Goal: Task Accomplishment & Management: Use online tool/utility

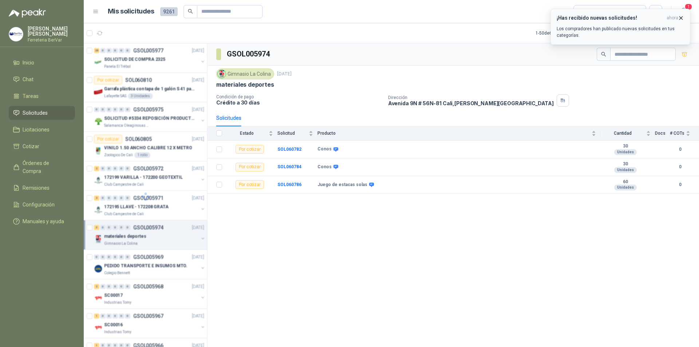
click at [596, 19] on h3 "¡Has recibido nuevas solicitudes!" at bounding box center [610, 18] width 107 height 6
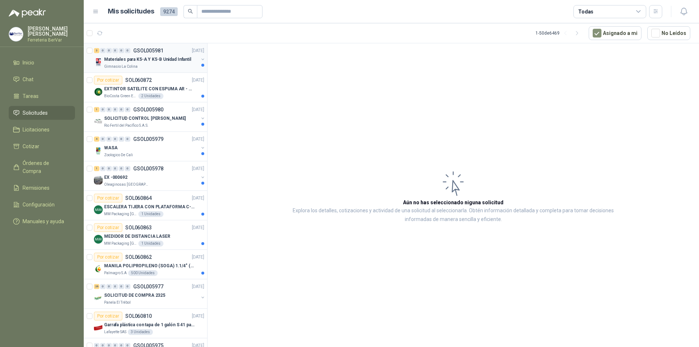
click at [166, 55] on div "Materiales para K5-A Y K5-B Unidad Infantil" at bounding box center [151, 59] width 94 height 9
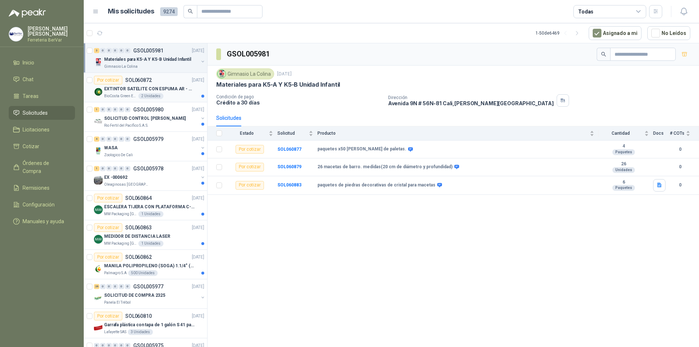
click at [184, 92] on p "EXTINTOR SATELITE CON ESPUMA AR - AFFF" at bounding box center [149, 89] width 91 height 7
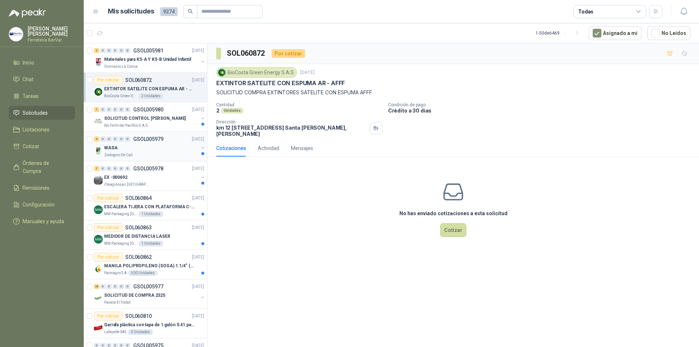
click at [147, 155] on div "Zoologico De Cali" at bounding box center [151, 155] width 94 height 6
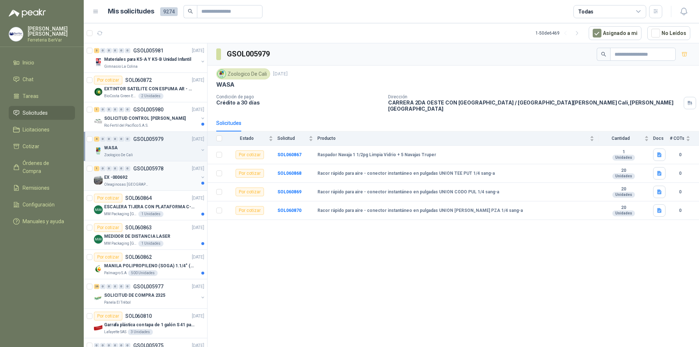
click at [130, 176] on div "EX -000692" at bounding box center [151, 177] width 94 height 9
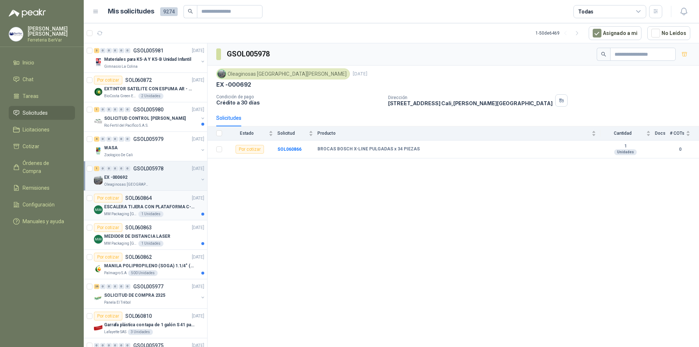
click at [150, 207] on p "ESCALERA TIJERA CON PLATAFORMA C-2347-03" at bounding box center [149, 206] width 91 height 7
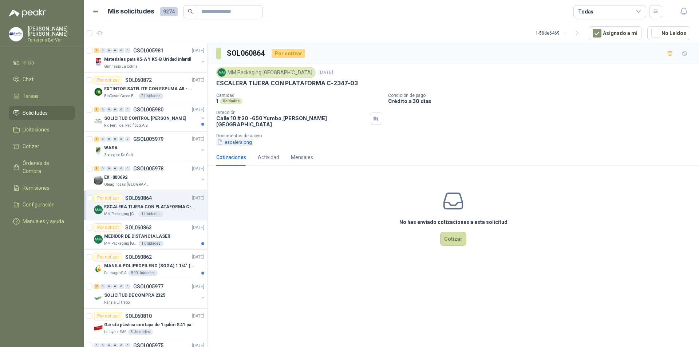
click at [235, 139] on button "escalera.png" at bounding box center [234, 142] width 36 height 8
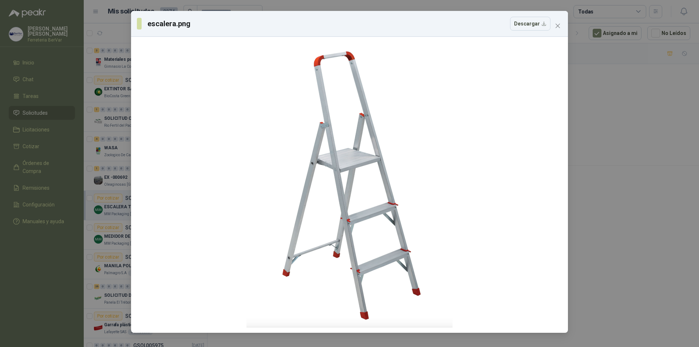
click at [562, 20] on button "Close" at bounding box center [558, 26] width 12 height 12
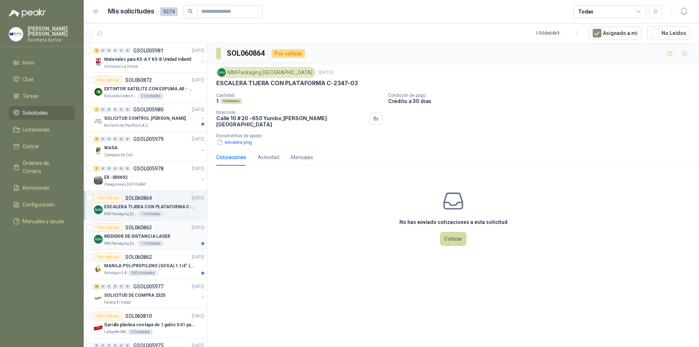
click at [155, 230] on div "Por cotizar SOL060863 [DATE]" at bounding box center [149, 227] width 110 height 9
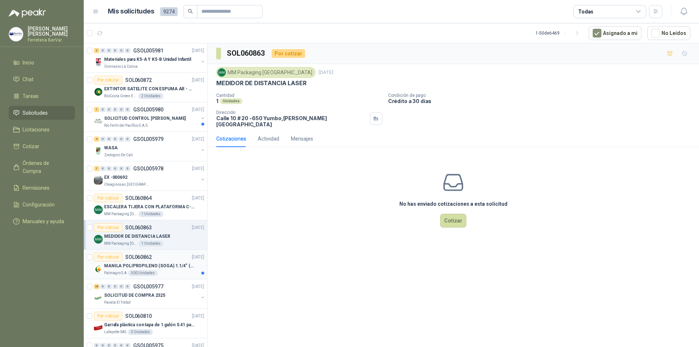
click at [116, 262] on p "MANILA POLIPROPILENO (SOGA) 1.1/4" (32MM) marca tesicol" at bounding box center [149, 265] width 91 height 7
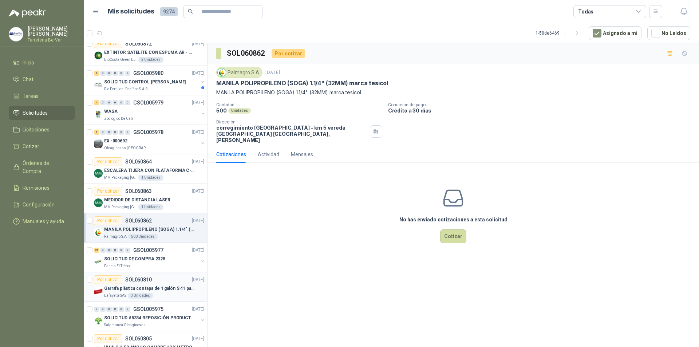
scroll to position [73, 0]
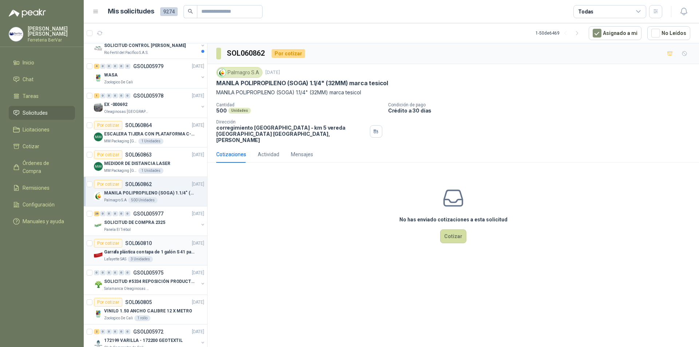
click at [147, 245] on p "SOL060810" at bounding box center [138, 243] width 27 height 5
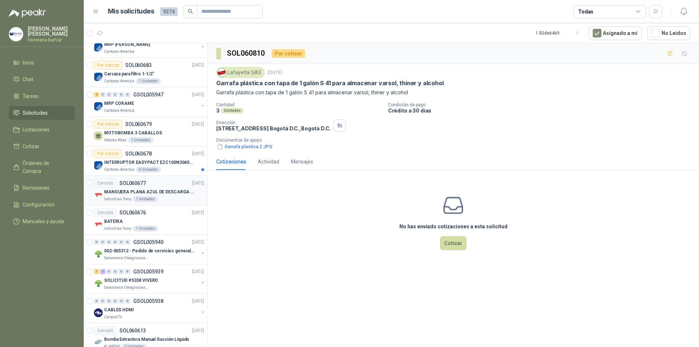
scroll to position [1184, 0]
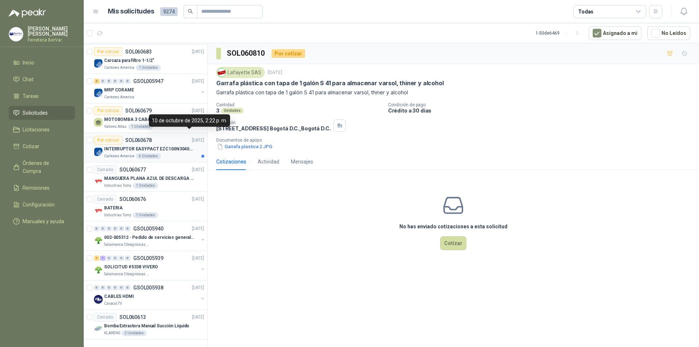
click at [192, 137] on p "[DATE]" at bounding box center [198, 140] width 12 height 7
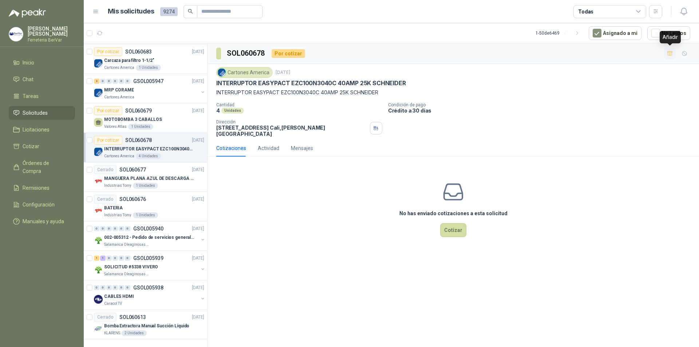
click at [672, 52] on icon "button" at bounding box center [670, 54] width 6 height 6
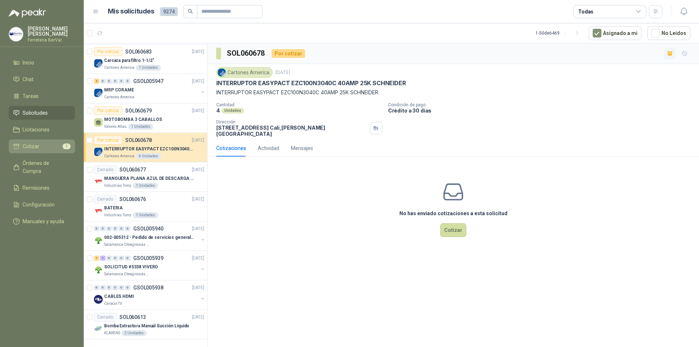
click at [34, 143] on span "Cotizar" at bounding box center [31, 146] width 17 height 8
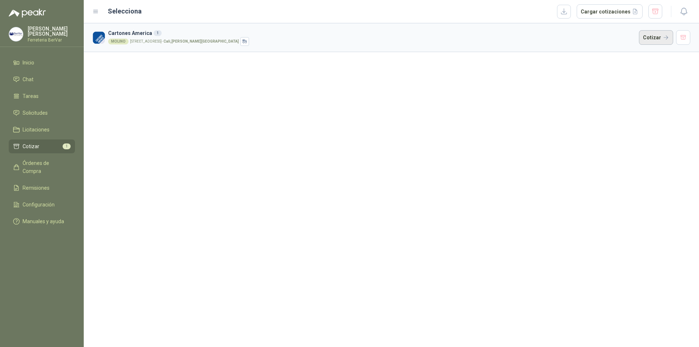
click at [647, 42] on button "Cotizar" at bounding box center [656, 37] width 34 height 15
